Goal: Information Seeking & Learning: Find specific fact

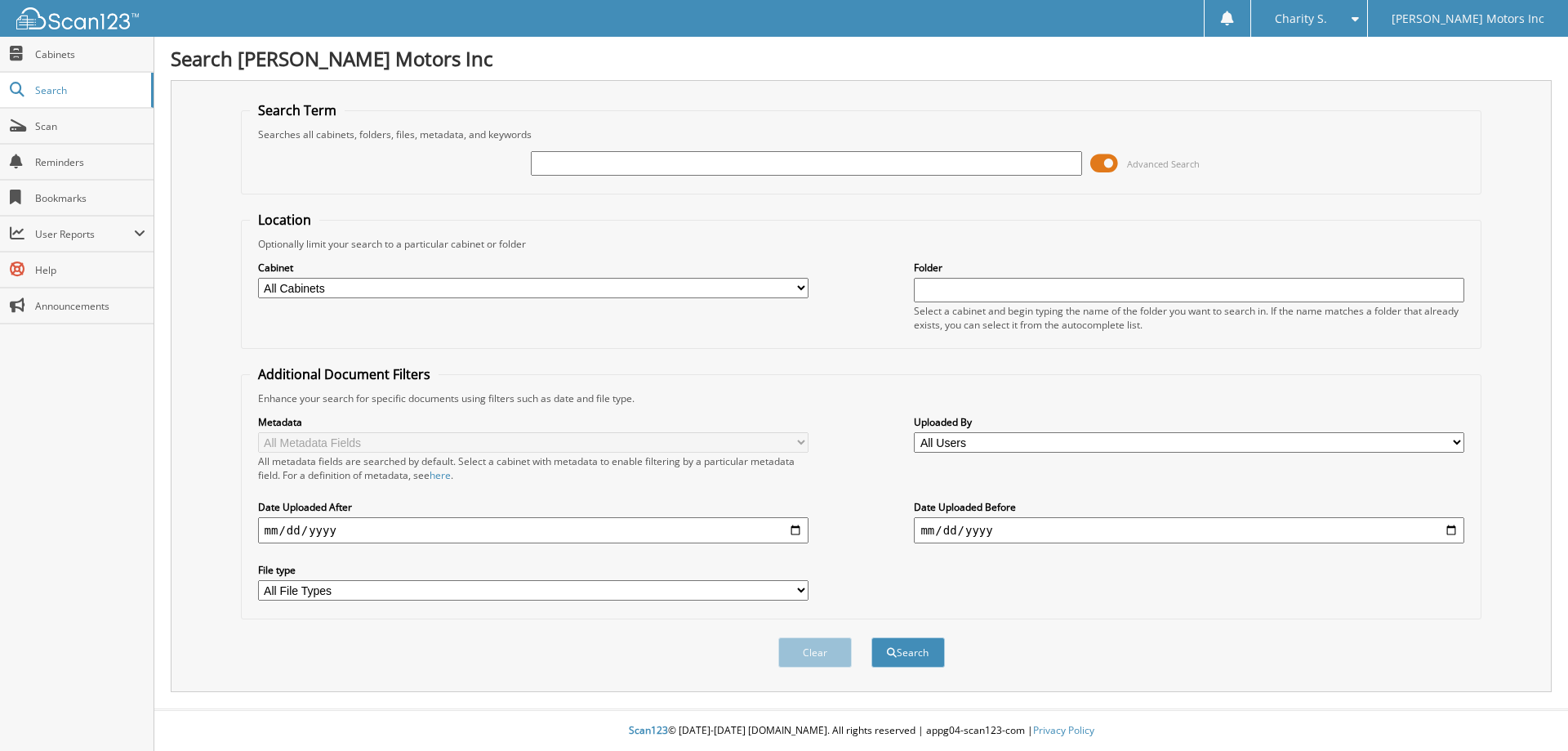
click at [812, 167] on input "text" at bounding box center [805, 163] width 550 height 24
type input "555040"
click at [872, 637] on button "Search" at bounding box center [908, 652] width 73 height 30
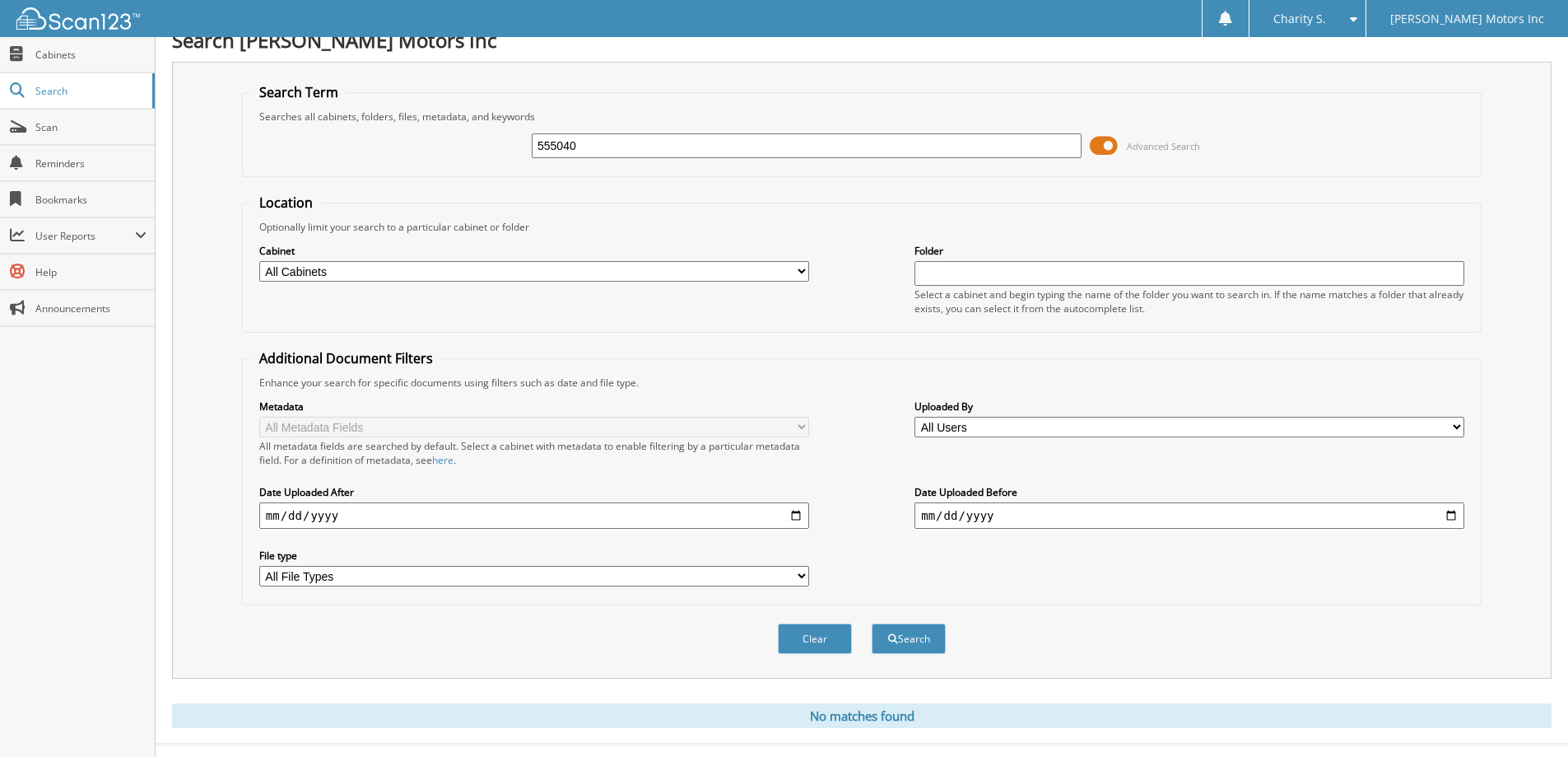
scroll to position [48, 0]
